Goal: Obtain resource: Download file/media

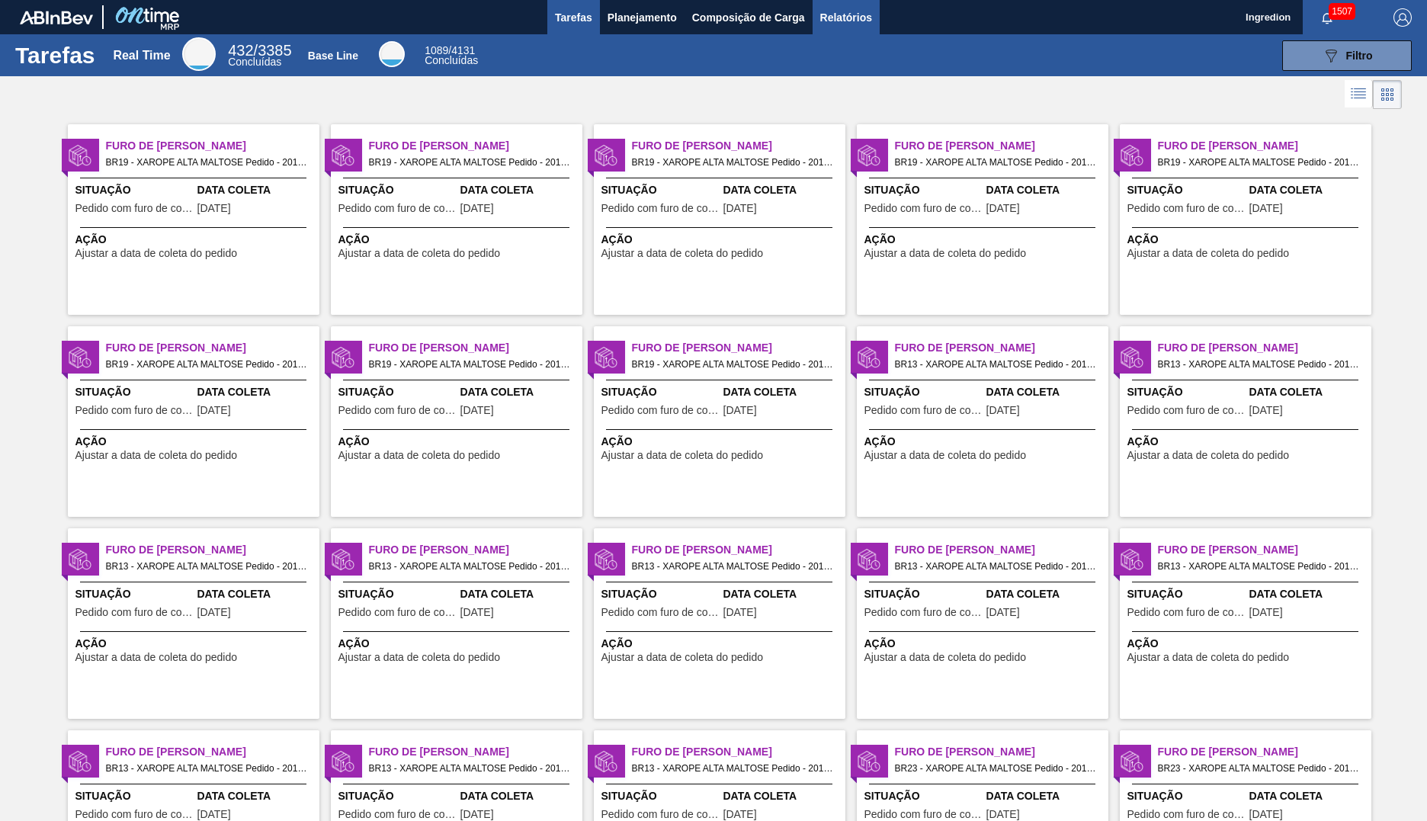
click at [845, 17] on span "Relatórios" at bounding box center [846, 17] width 52 height 18
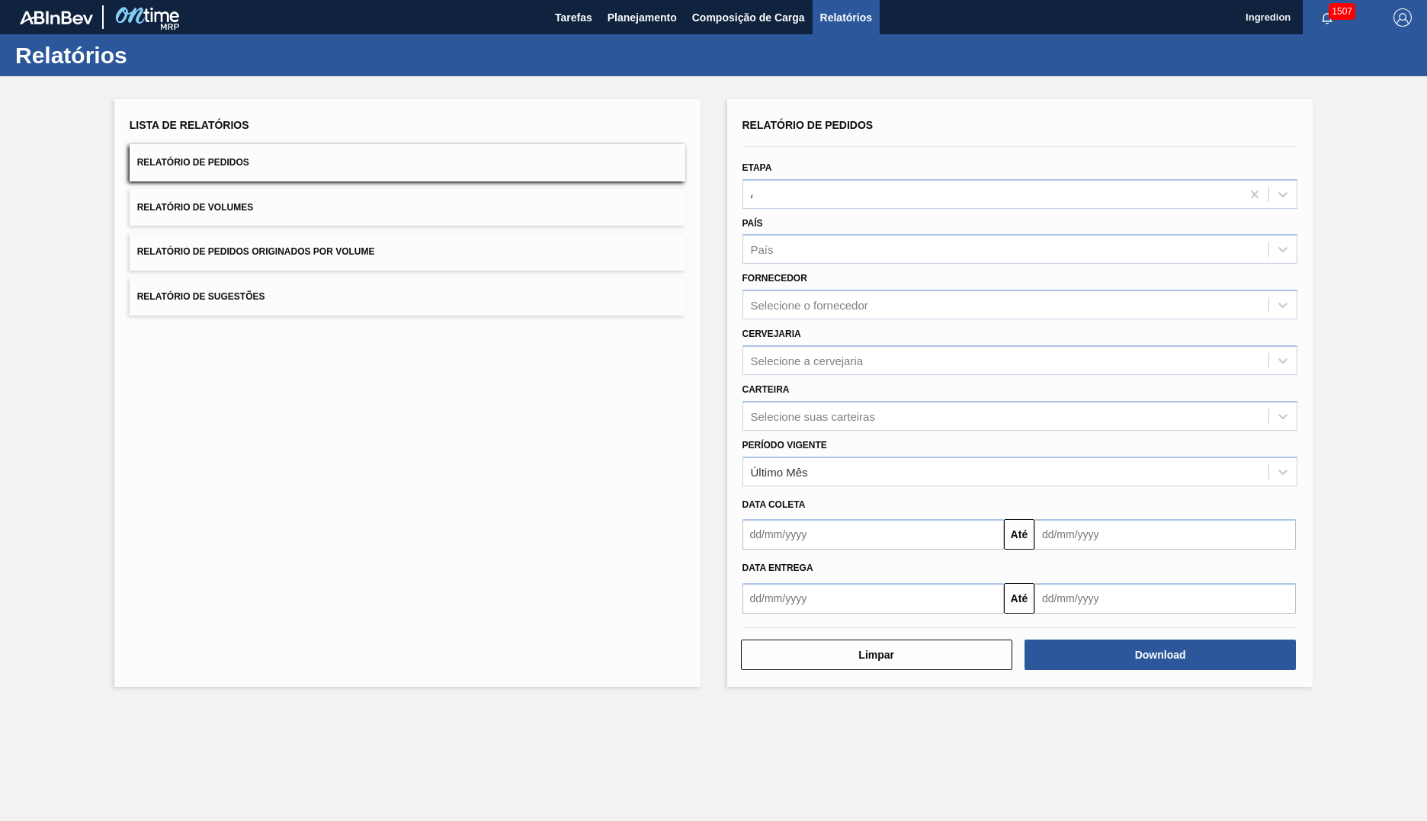
type input "Aguardando Faturamento"
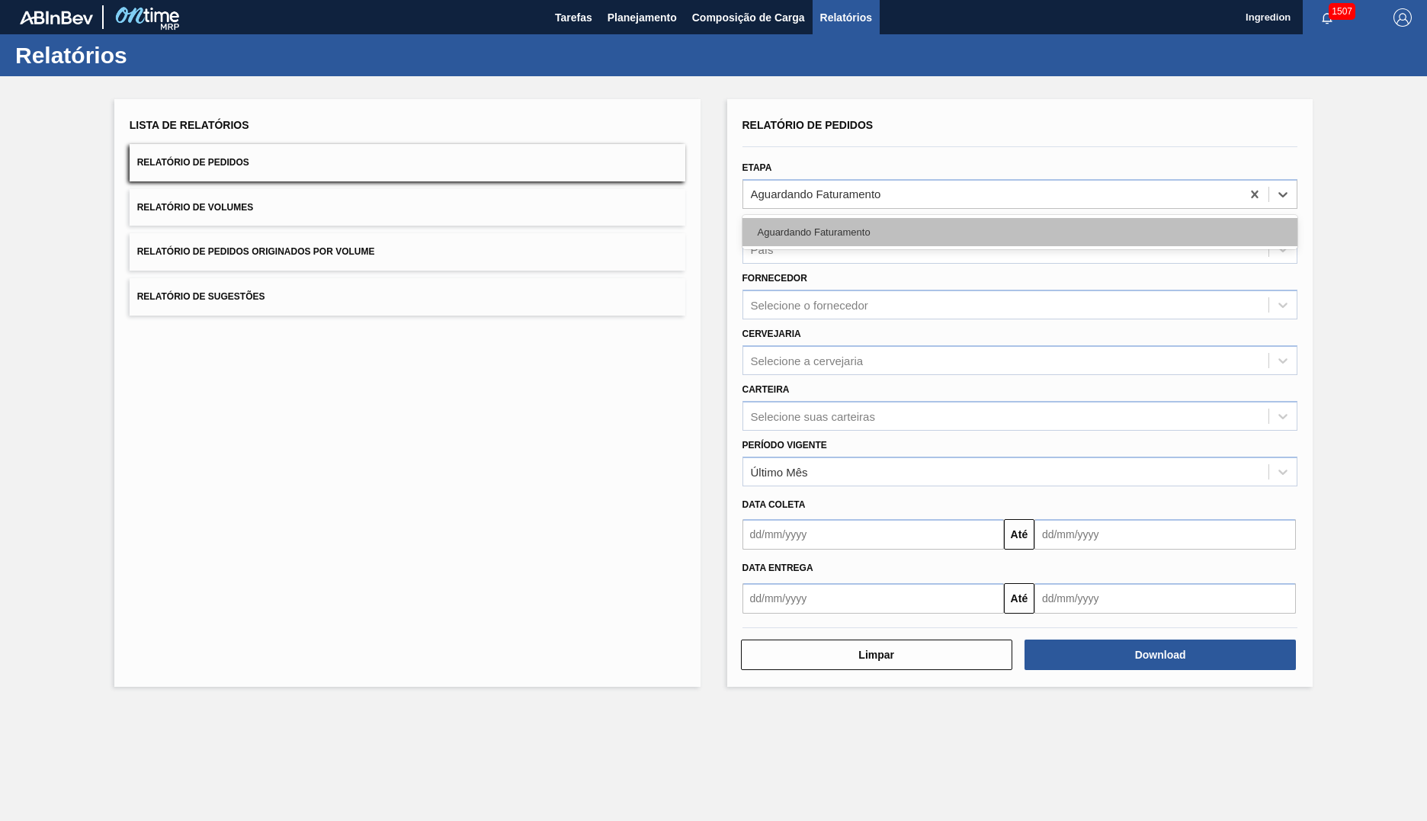
click at [1019, 232] on div "Aguardando Faturamento" at bounding box center [1021, 232] width 556 height 28
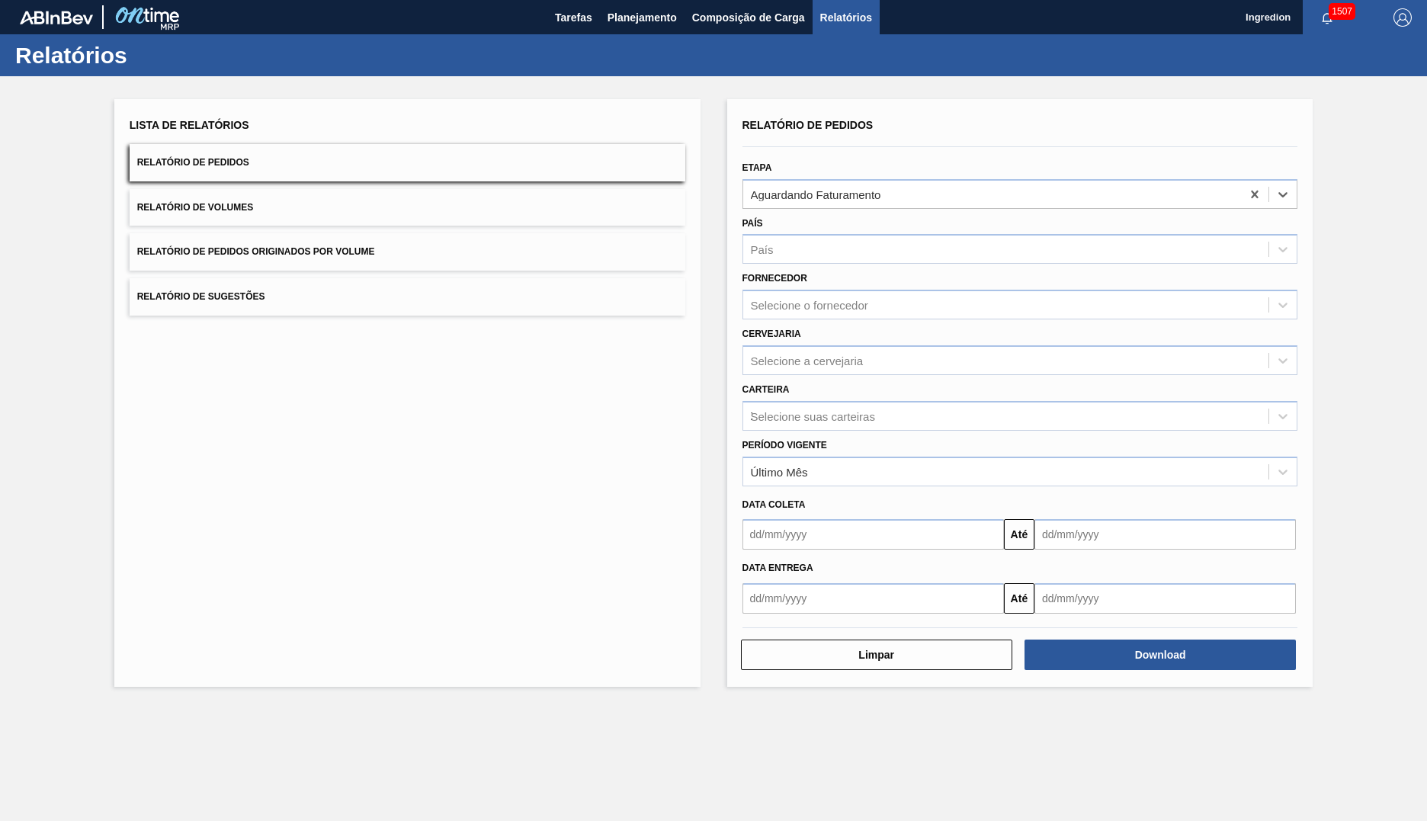
type input "Xarope"
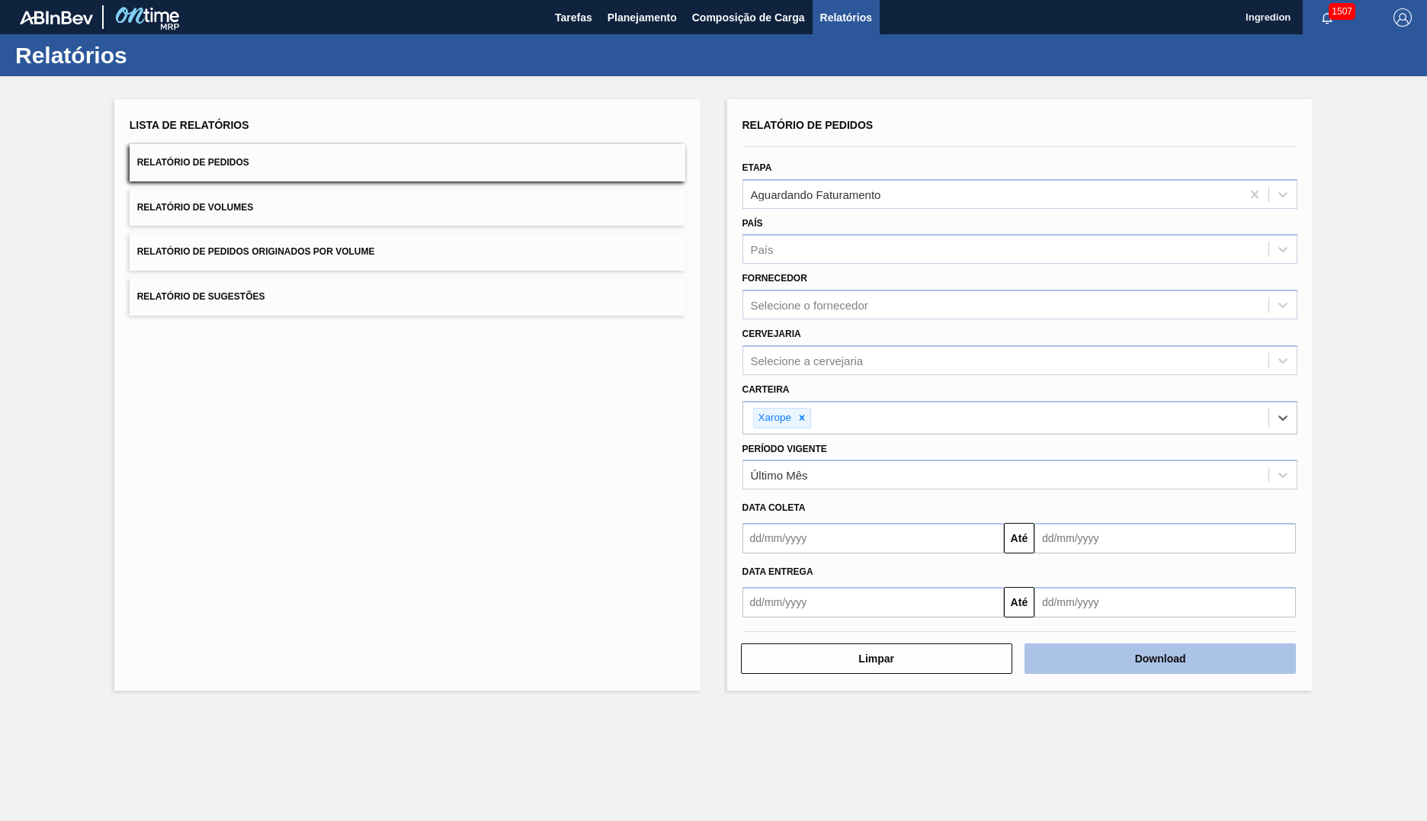
click at [1160, 659] on button "Download" at bounding box center [1160, 658] width 271 height 30
